Goal: Check status: Check status

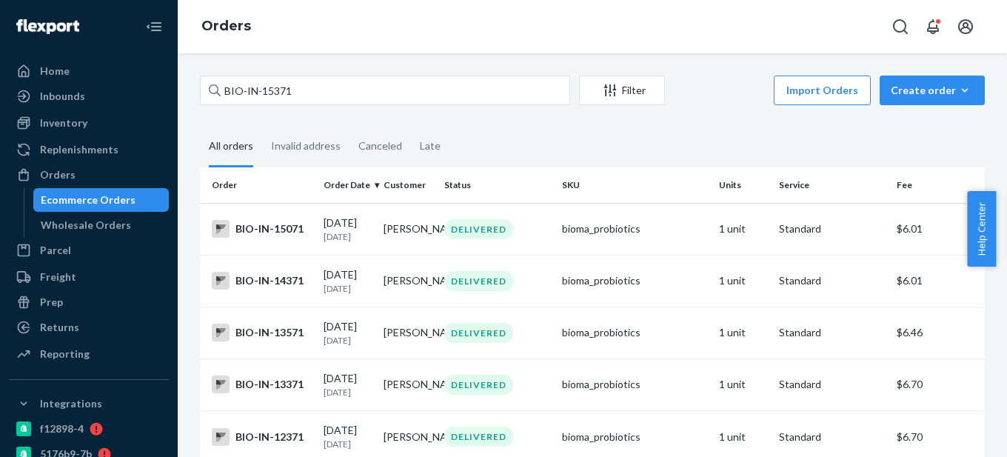
drag, startPoint x: 248, startPoint y: 89, endPoint x: 436, endPoint y: 89, distance: 188.1
click at [436, 89] on input "BIO-IN-15371" at bounding box center [385, 91] width 370 height 30
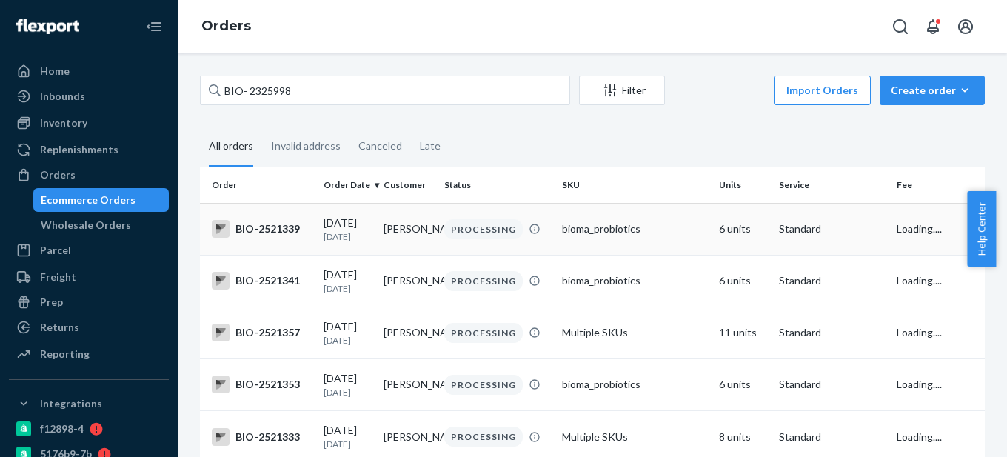
type input "BIO- 2325998"
click at [262, 226] on div "BIO-2521339" at bounding box center [262, 229] width 100 height 18
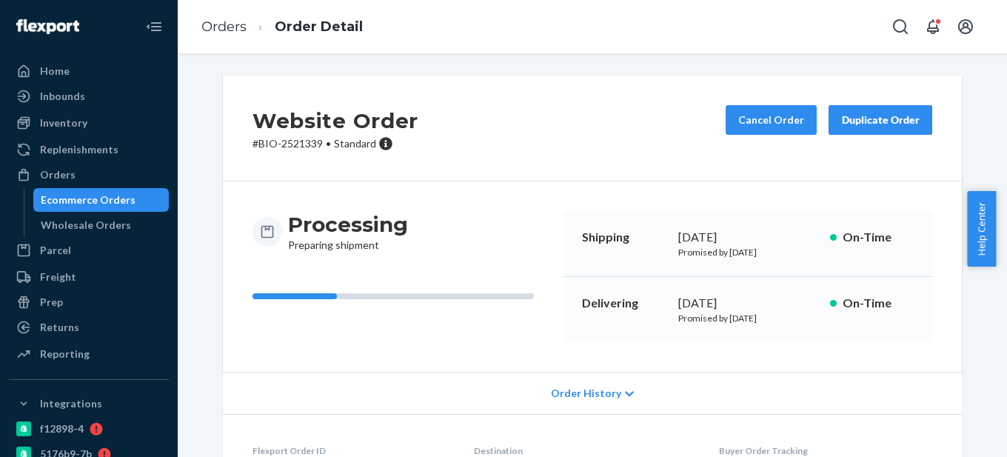
drag, startPoint x: 378, startPoint y: 277, endPoint x: 334, endPoint y: 336, distance: 74.1
click at [334, 336] on div "Processing Preparing shipment" at bounding box center [403, 276] width 300 height 131
click at [92, 206] on div "Ecommerce Orders" at bounding box center [88, 200] width 95 height 15
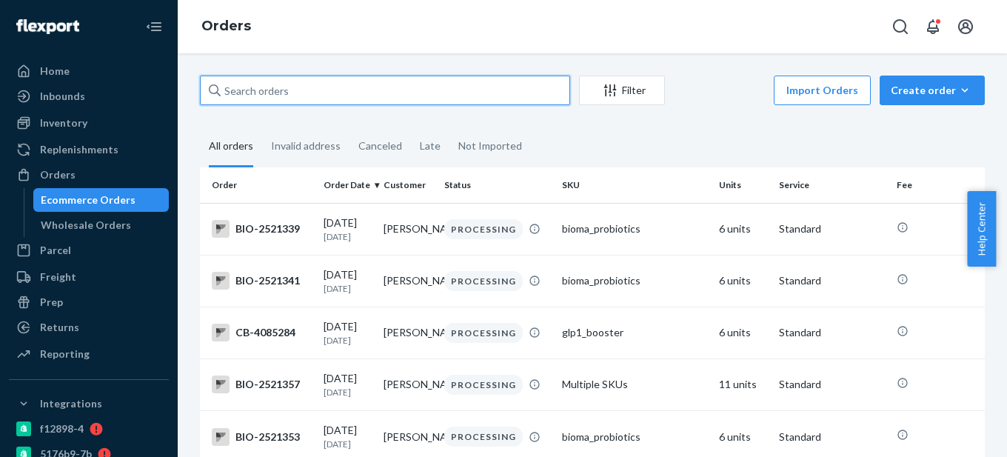
click at [249, 88] on input "text" at bounding box center [385, 91] width 370 height 30
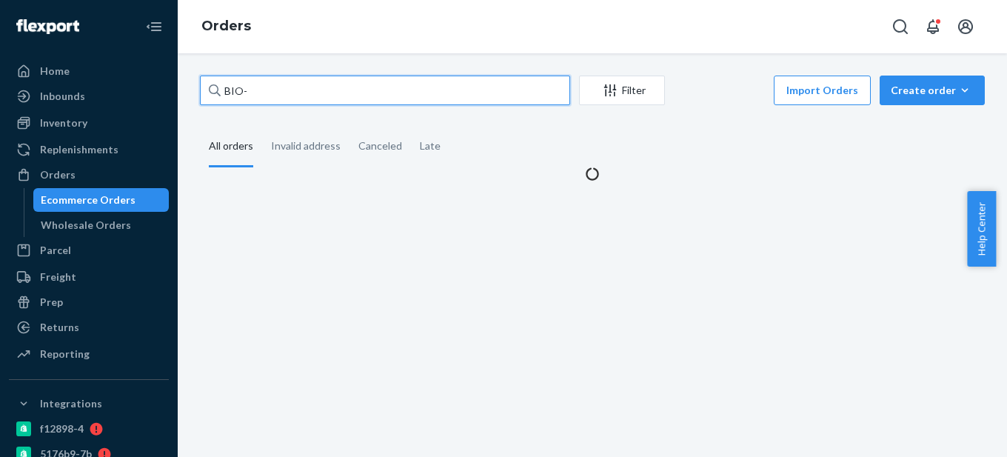
paste input "2325998"
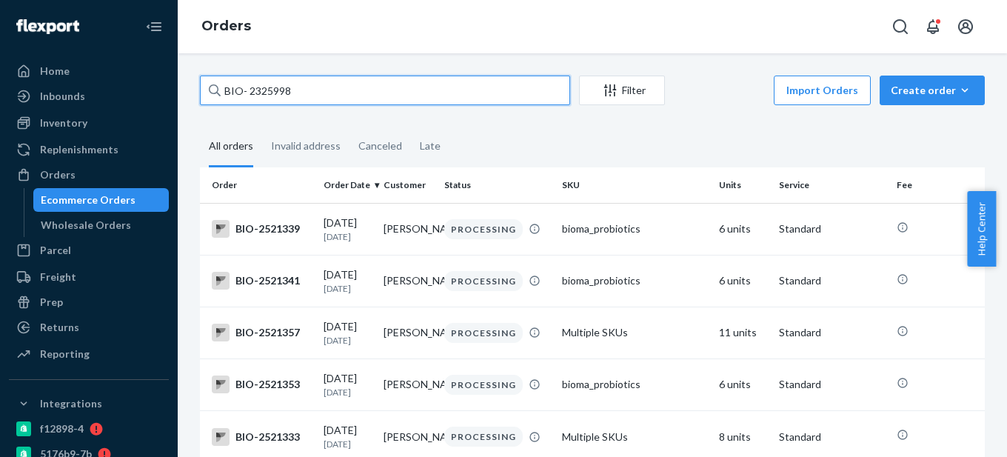
click at [247, 90] on input "BIO- 2325998" at bounding box center [385, 91] width 370 height 30
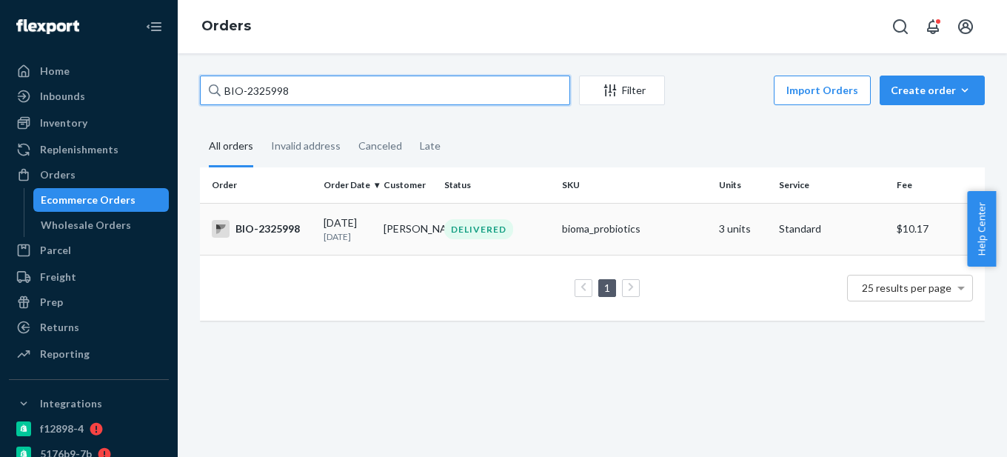
type input "BIO-2325998"
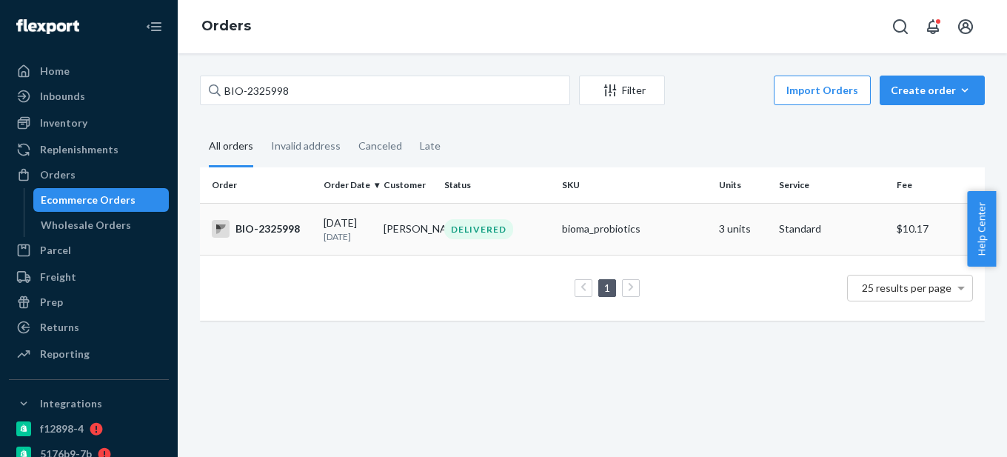
click at [273, 219] on td "BIO-2325998" at bounding box center [259, 229] width 118 height 52
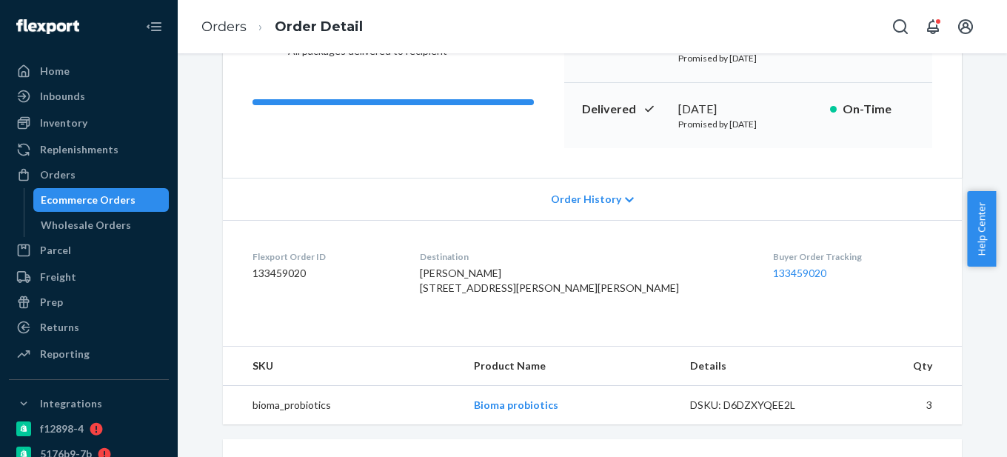
scroll to position [236, 0]
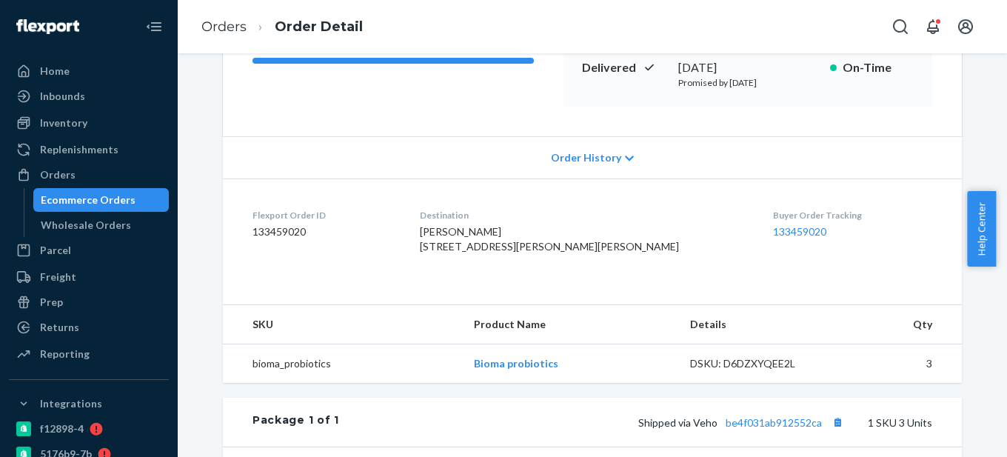
click at [585, 154] on span "Order History" at bounding box center [586, 157] width 70 height 15
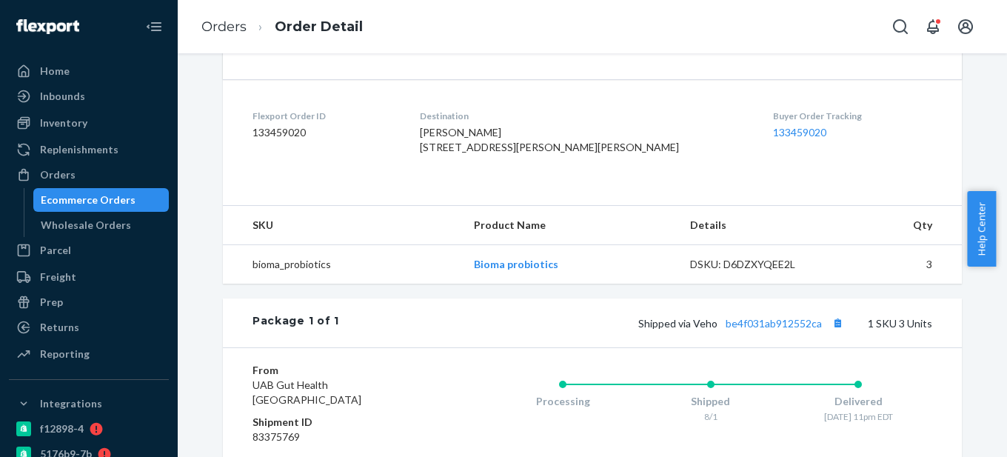
scroll to position [902, 0]
